Goal: Navigation & Orientation: Find specific page/section

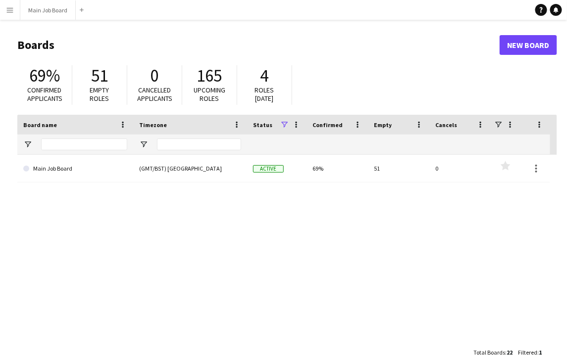
click at [14, 13] on button "Menu" at bounding box center [10, 10] width 20 height 20
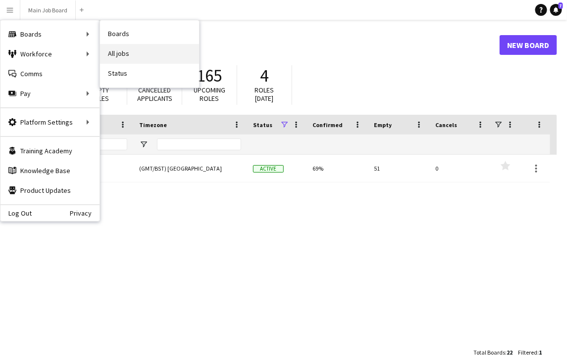
click at [135, 61] on link "All jobs" at bounding box center [149, 54] width 99 height 20
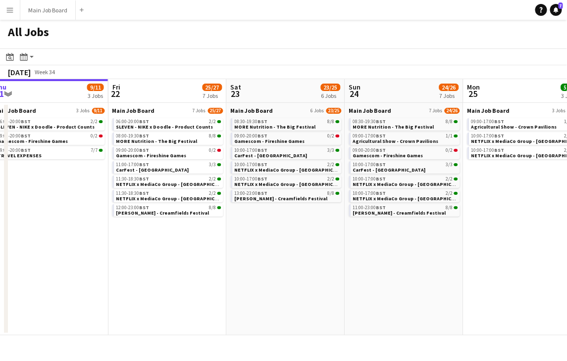
scroll to position [0, 367]
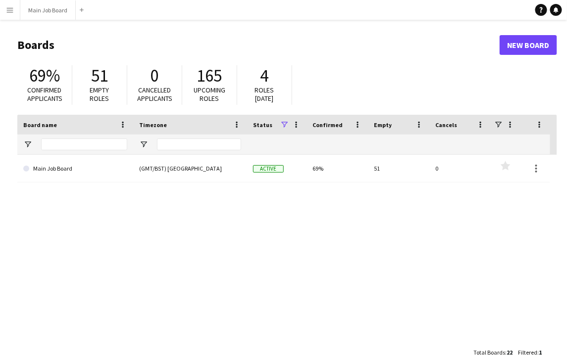
click at [10, 11] on app-icon "Menu" at bounding box center [10, 10] width 8 height 8
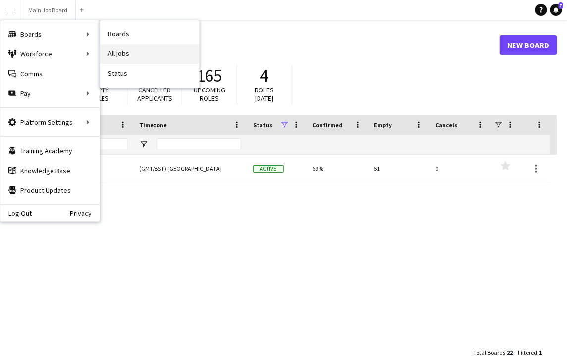
click at [121, 48] on link "All jobs" at bounding box center [149, 54] width 99 height 20
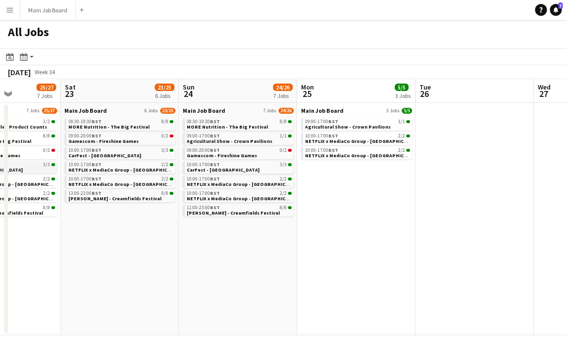
scroll to position [0, 340]
